Goal: Task Accomplishment & Management: Manage account settings

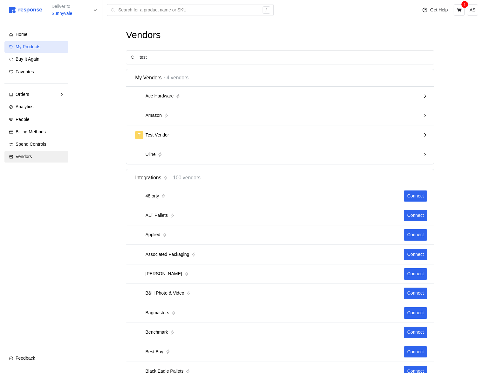
click at [53, 47] on div "My Products" at bounding box center [40, 47] width 48 height 7
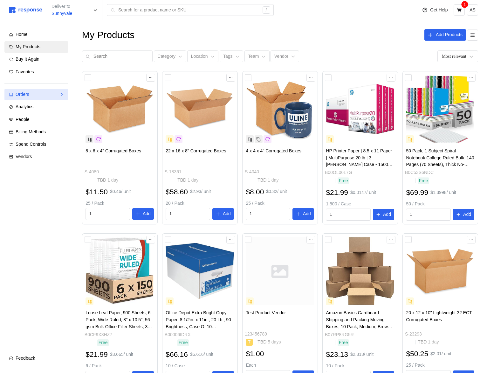
click at [40, 90] on link "Orders" at bounding box center [36, 94] width 64 height 11
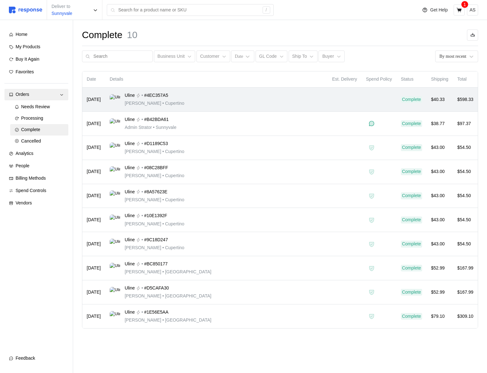
click at [217, 103] on div "Uline • #4EC357A5 Michael Jordan • Cupertino" at bounding box center [217, 99] width 214 height 15
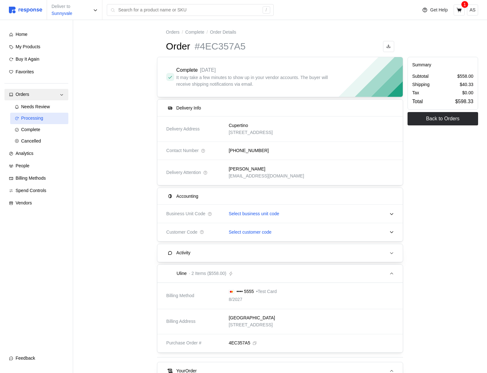
click at [40, 116] on span "Processing" at bounding box center [32, 118] width 22 height 5
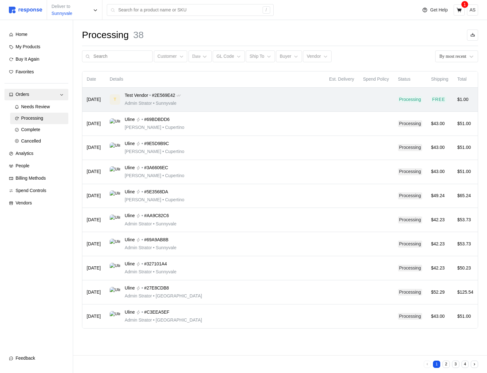
click at [236, 98] on div "T Test Vendor • #2E569E42 Admin Strator • Sunnyvale" at bounding box center [215, 99] width 210 height 15
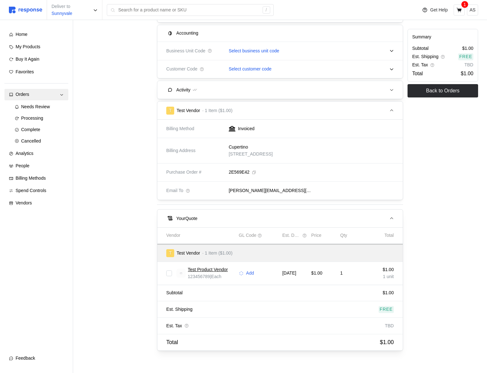
scroll to position [174, 0]
